Goal: Transaction & Acquisition: Book appointment/travel/reservation

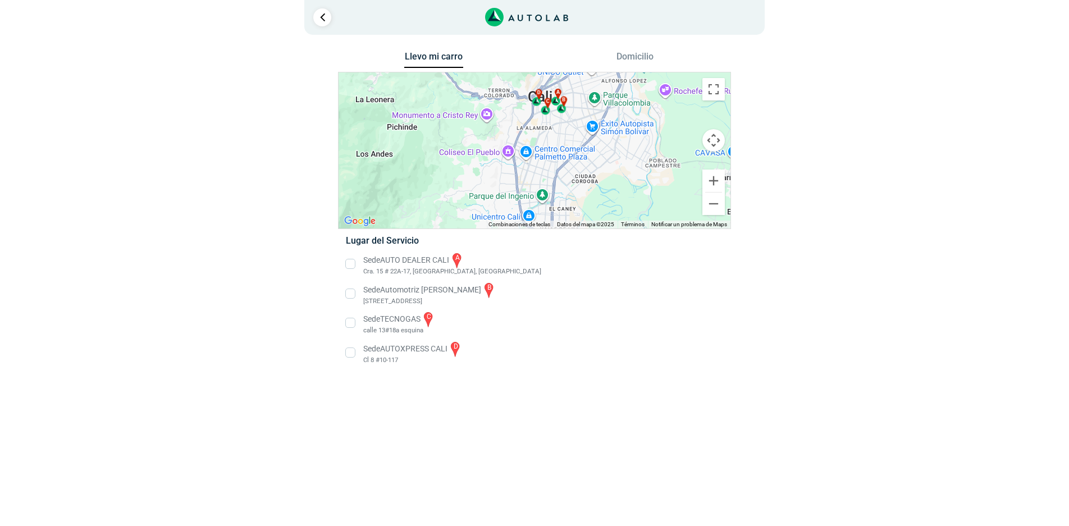
click at [351, 326] on li "Sede TECNOGAS c [GEOGRAPHIC_DATA] esquina" at bounding box center [534, 322] width 394 height 25
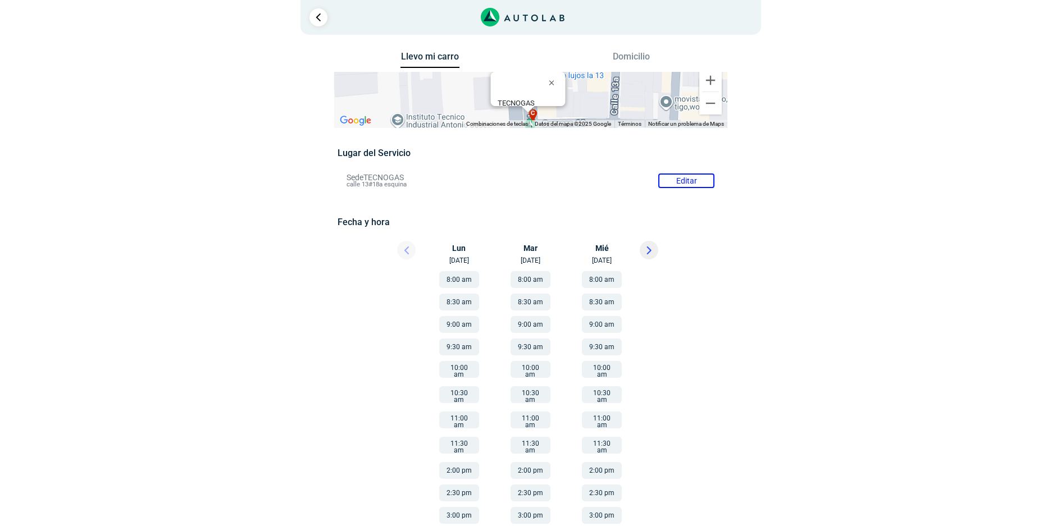
click at [449, 278] on button "8:00 am" at bounding box center [459, 279] width 40 height 17
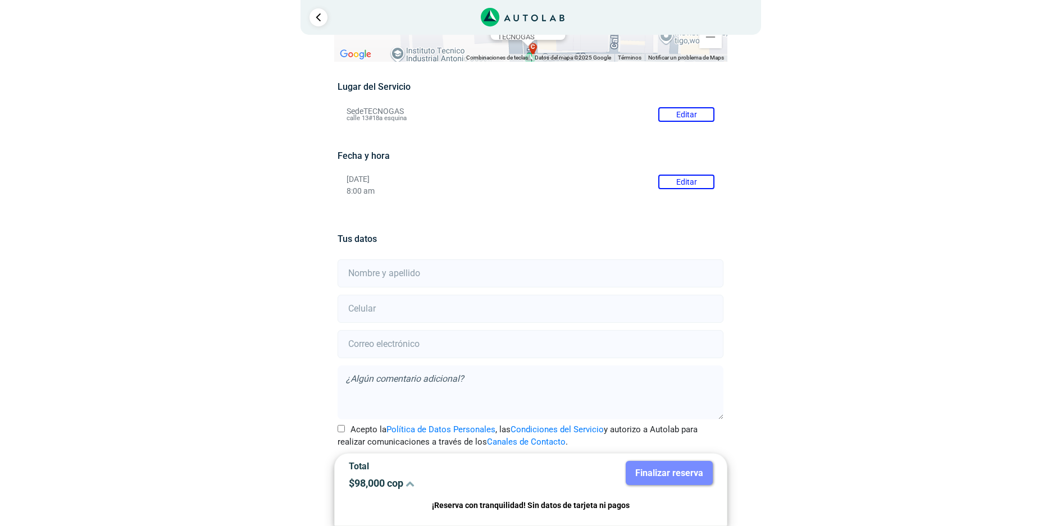
scroll to position [84, 0]
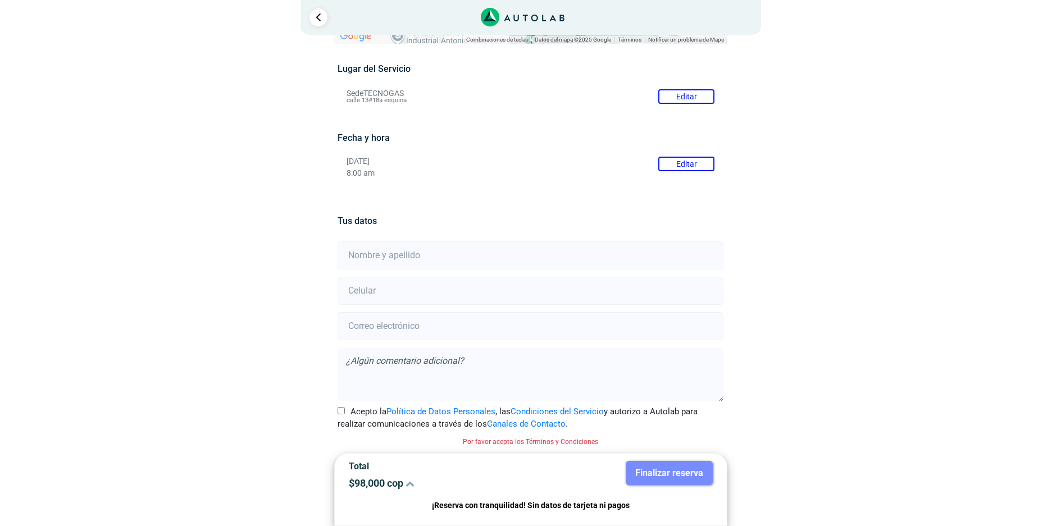
click at [385, 259] on input "text" at bounding box center [530, 255] width 386 height 28
type input "[PERSON_NAME]"
type input "23966621"
type input "[EMAIL_ADDRESS][DOMAIN_NAME]"
click at [389, 289] on input "23966621" at bounding box center [530, 291] width 386 height 28
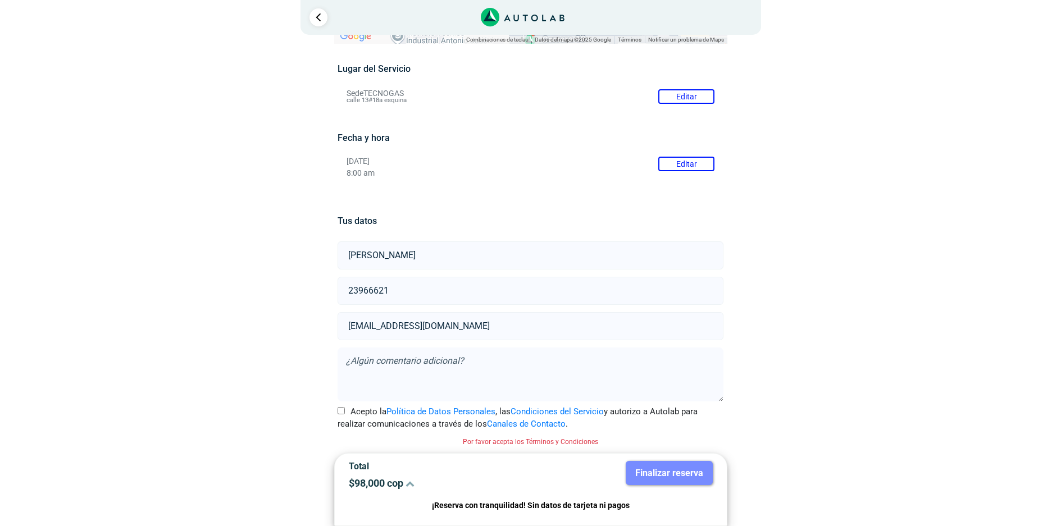
type input "3155759529"
click at [343, 411] on input "Acepto la Política de Datos Personales , las Condiciones del Servicio y autoriz…" at bounding box center [340, 410] width 7 height 7
checkbox input "true"
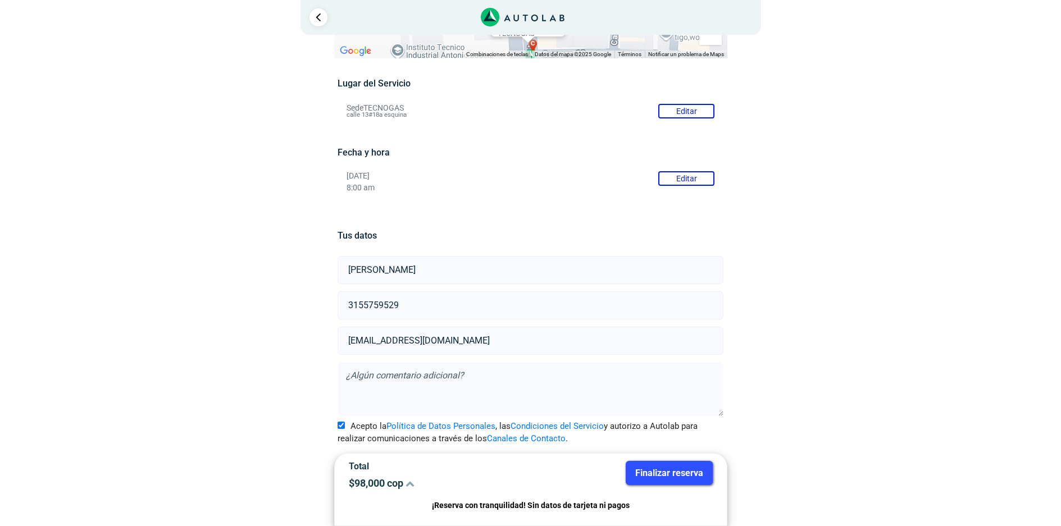
scroll to position [70, 0]
click at [659, 473] on button "Finalizar reserva" at bounding box center [668, 473] width 87 height 24
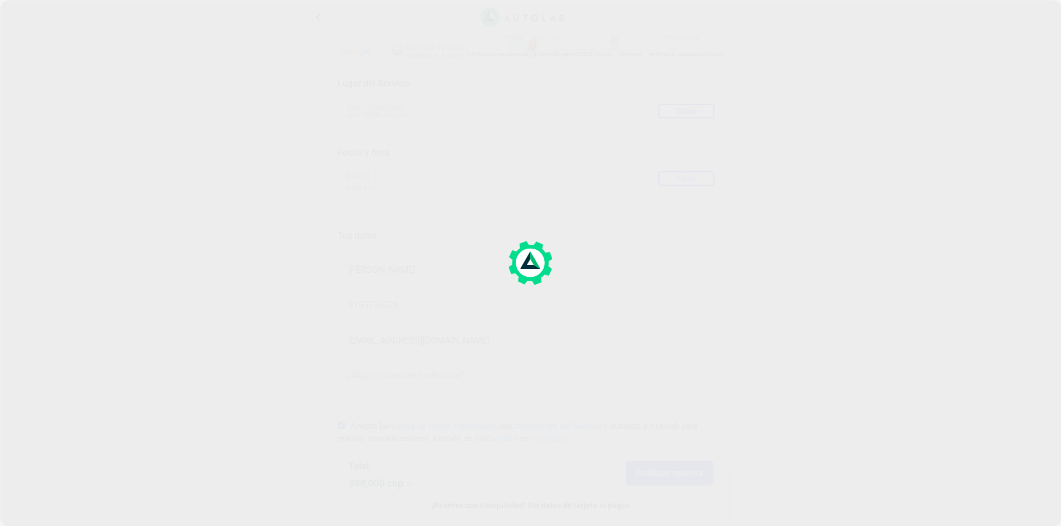
scroll to position [0, 0]
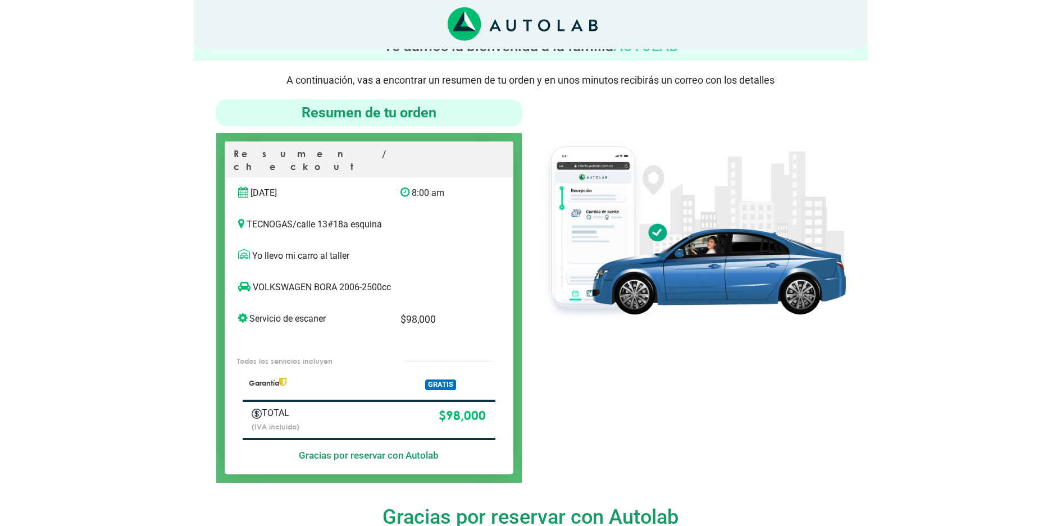
scroll to position [56, 0]
